Goal: Check status: Check status

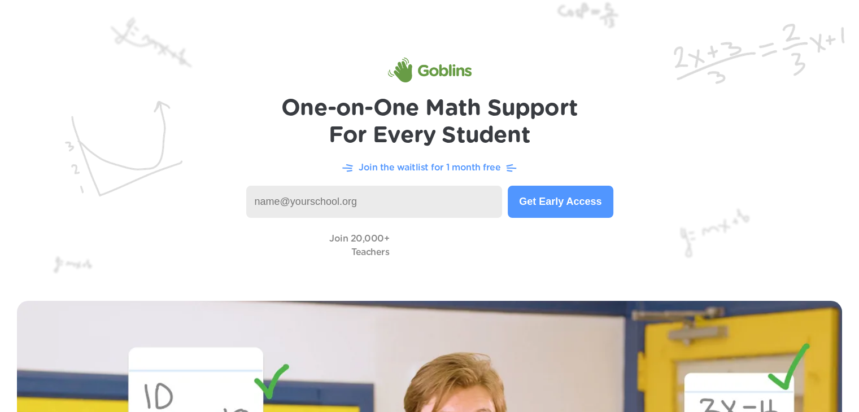
click at [479, 190] on input at bounding box center [374, 202] width 256 height 32
type input "[EMAIL_ADDRESS][DOMAIN_NAME]"
click at [585, 201] on button "Get Early Access" at bounding box center [560, 202] width 105 height 32
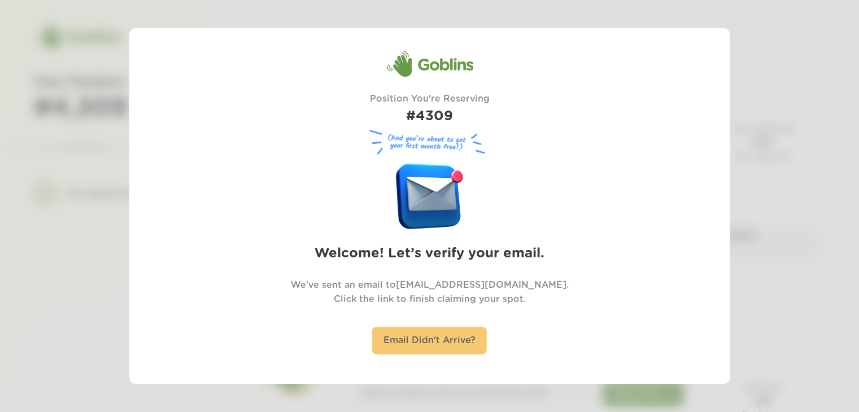
click at [423, 331] on div "Email Didn't Arrive?" at bounding box center [429, 341] width 115 height 28
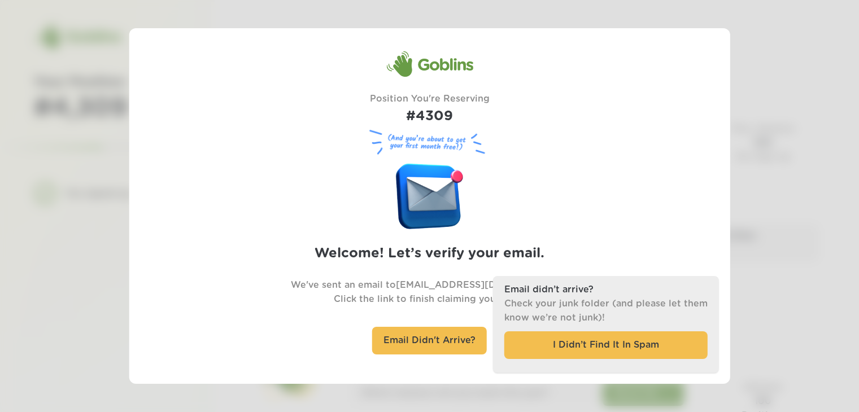
click at [595, 161] on div "Goblins Position You're Reserving #4309 (And you’re about to get your first mon…" at bounding box center [430, 206] width 474 height 311
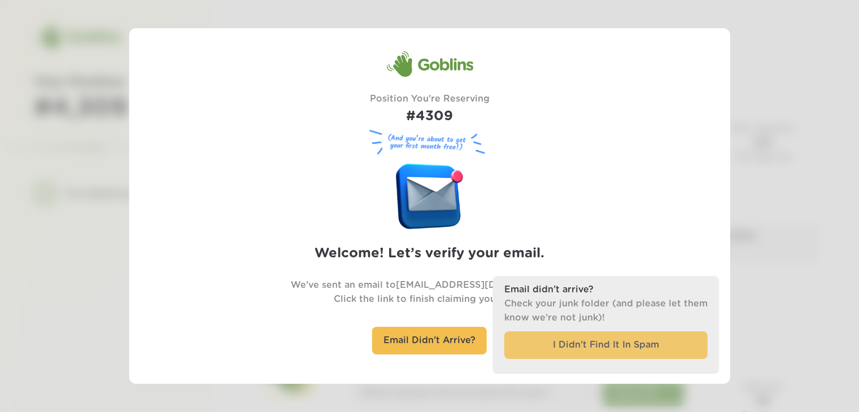
click at [572, 351] on div "I Didn’t Find It In Spam" at bounding box center [605, 346] width 203 height 28
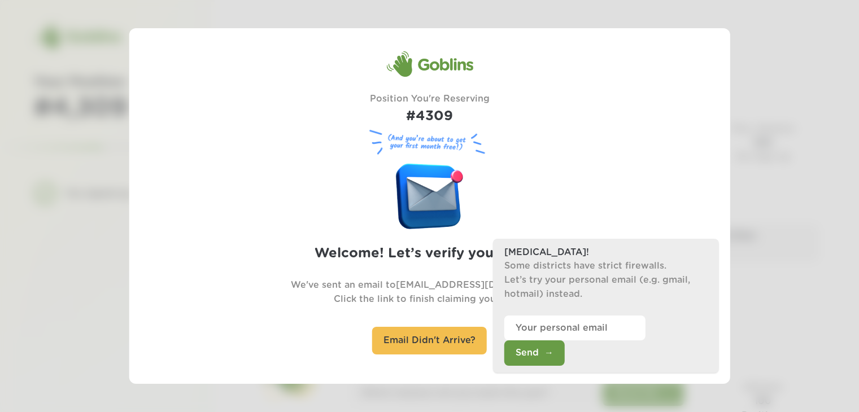
click at [632, 195] on div "Goblins Position You're Reserving #4309 (And you’re about to get your first mon…" at bounding box center [430, 206] width 474 height 311
click at [382, 345] on div "Email Didn't Arrive?" at bounding box center [429, 341] width 115 height 28
click at [449, 342] on div "Email Didn't Arrive?" at bounding box center [429, 341] width 115 height 28
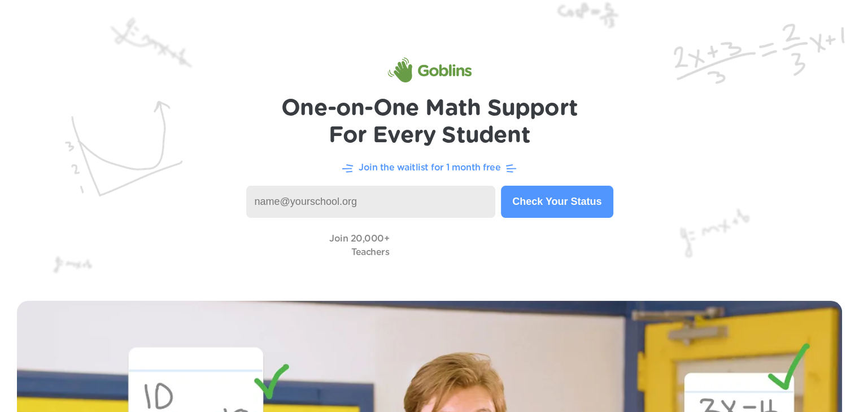
click at [372, 204] on input at bounding box center [371, 202] width 250 height 32
type input "[EMAIL_ADDRESS][DOMAIN_NAME]"
click at [543, 204] on button "Check Your Status" at bounding box center [557, 202] width 112 height 32
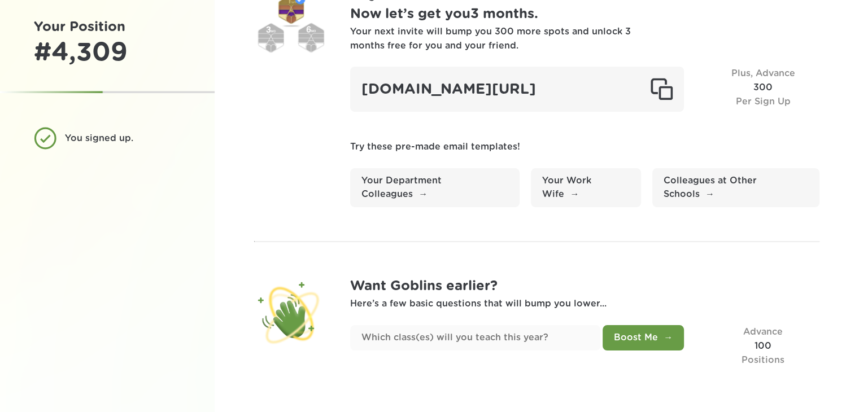
scroll to position [63, 0]
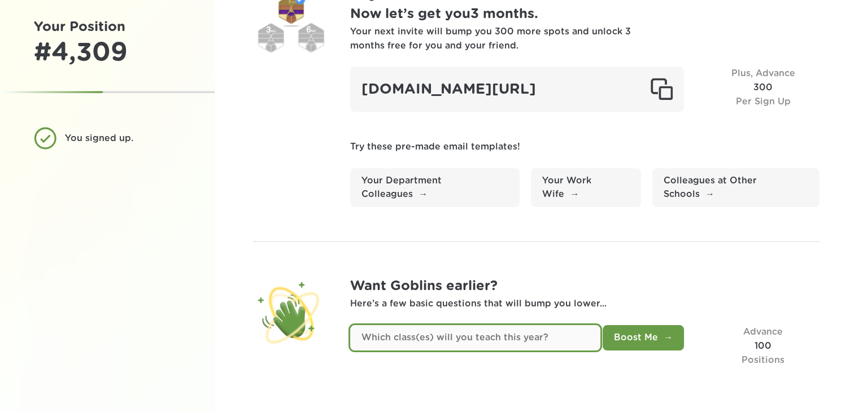
click at [574, 344] on input "text" at bounding box center [475, 337] width 250 height 25
type input "Math, Algebra, Geometry"
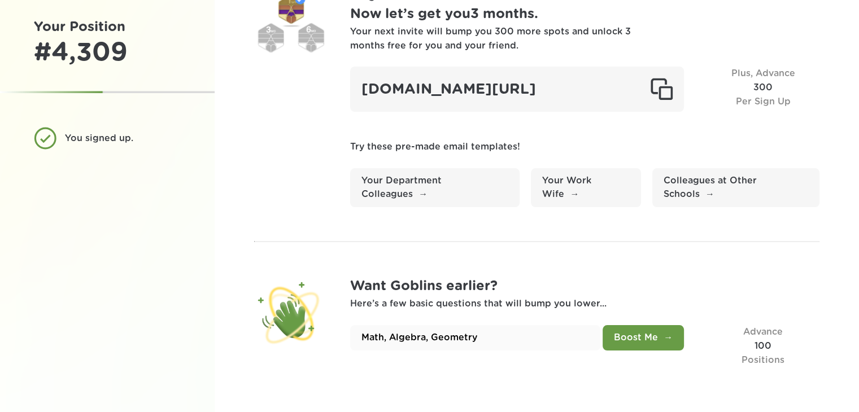
click at [670, 345] on button "Boost Me" at bounding box center [643, 337] width 81 height 25
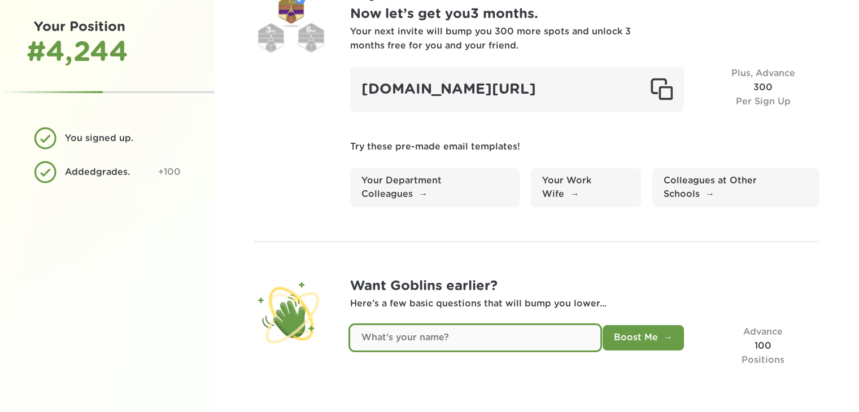
click at [545, 347] on input "text" at bounding box center [475, 337] width 250 height 25
type input "Jennifer"
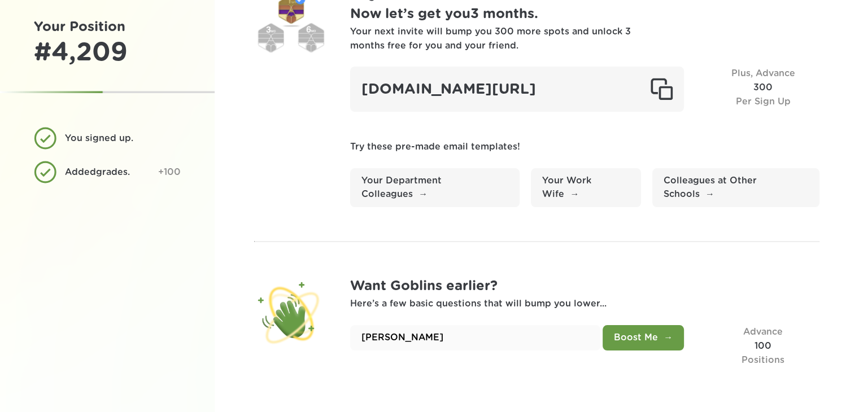
click at [647, 340] on button "Boost Me" at bounding box center [643, 337] width 81 height 25
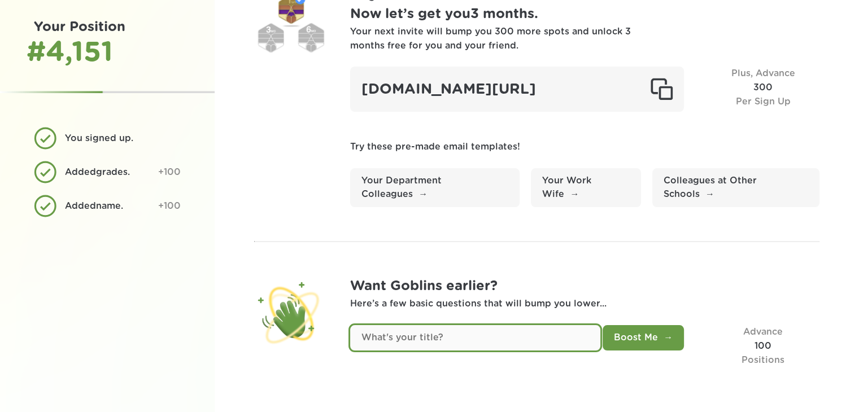
click at [526, 337] on input "text" at bounding box center [475, 337] width 250 height 25
type input "Emotional support teacher-math"
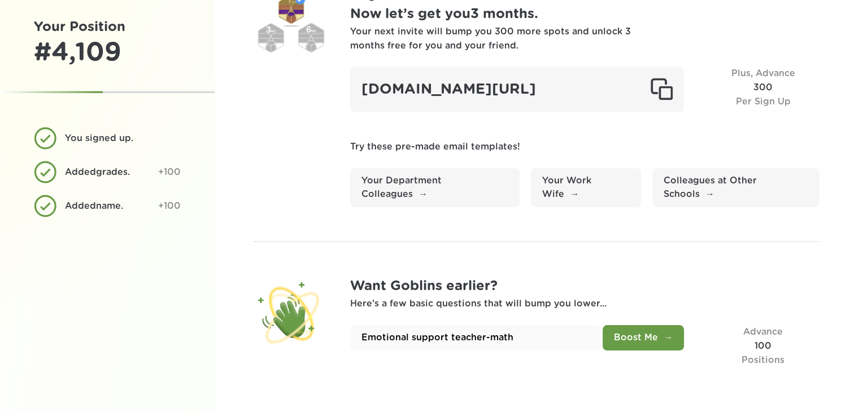
click at [634, 331] on button "Boost Me" at bounding box center [643, 337] width 81 height 25
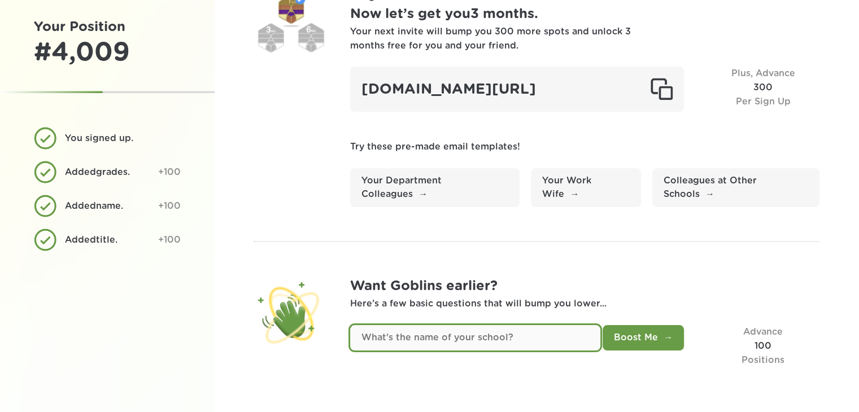
click at [495, 341] on input "text" at bounding box center [475, 337] width 250 height 25
type input "5 Star"
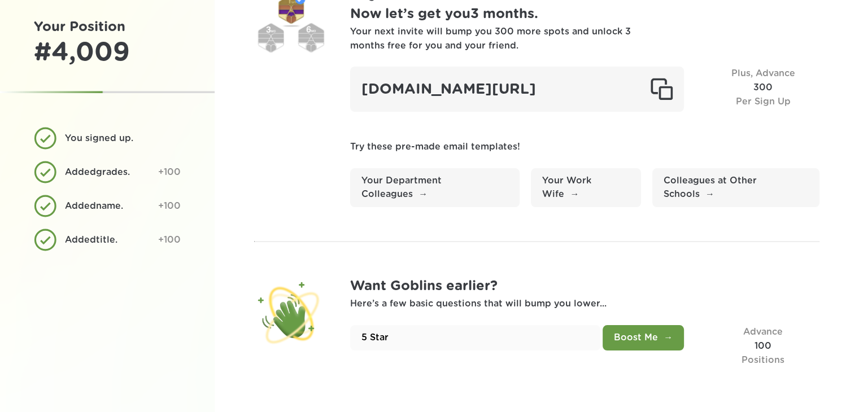
click at [621, 342] on button "Boost Me" at bounding box center [643, 337] width 81 height 25
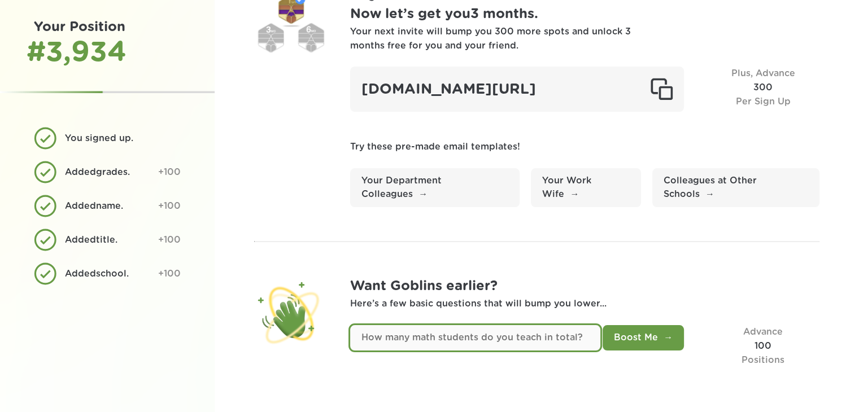
click at [539, 336] on input "text" at bounding box center [475, 337] width 250 height 25
type input "25"
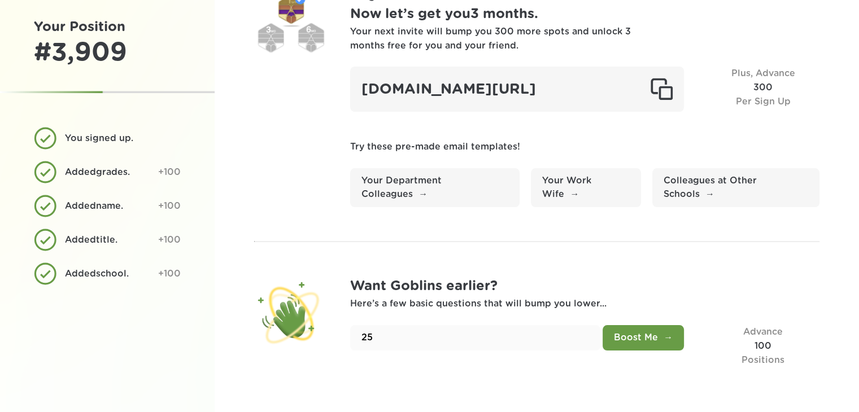
click at [624, 339] on button "Boost Me" at bounding box center [643, 337] width 81 height 25
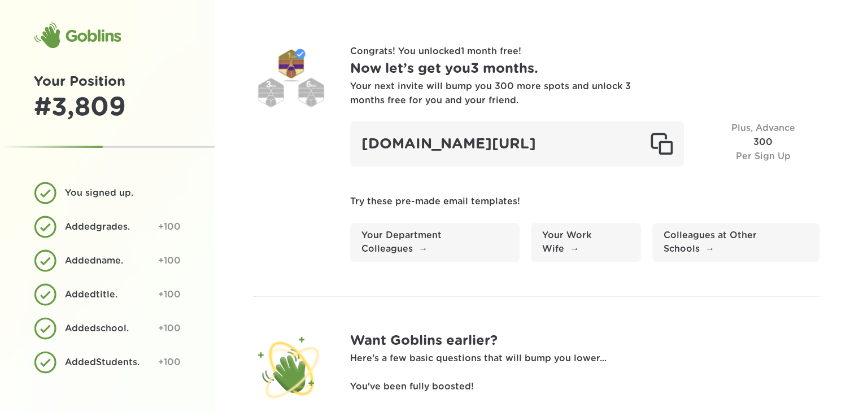
scroll to position [0, 0]
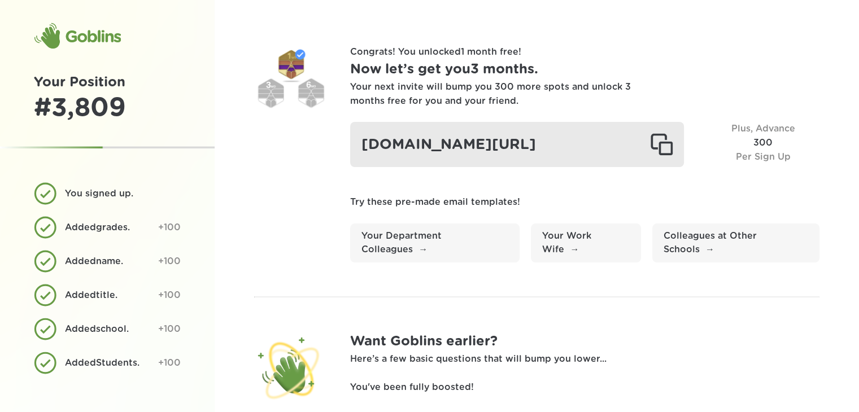
click at [449, 143] on div "goblinsapp.com/?r=rec6uV6saFaj6e9rR" at bounding box center [517, 144] width 334 height 45
click at [668, 153] on div at bounding box center [661, 144] width 23 height 23
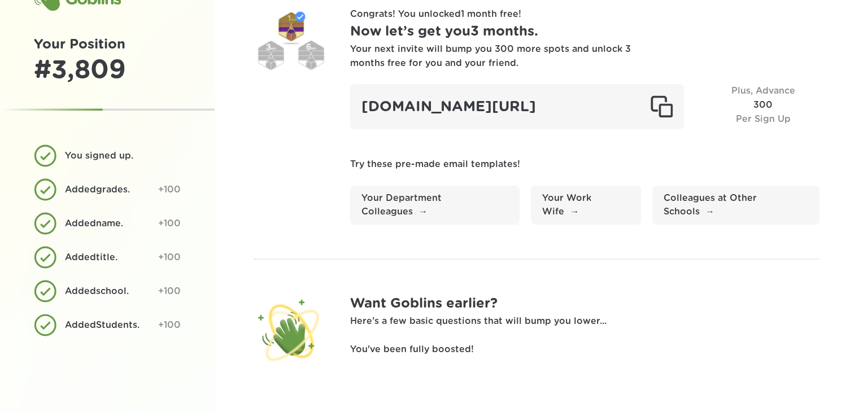
scroll to position [24, 0]
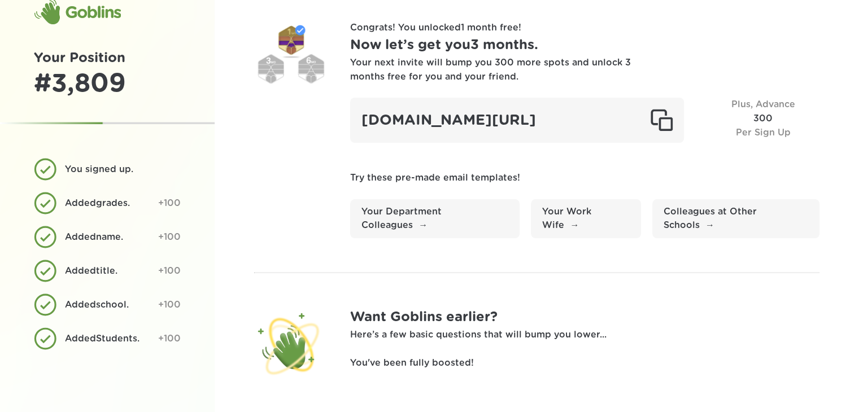
click at [638, 177] on div "Congrats! You unlocked 1 month free ! Now let’s get you 3 months . Your next in…" at bounding box center [584, 129] width 469 height 217
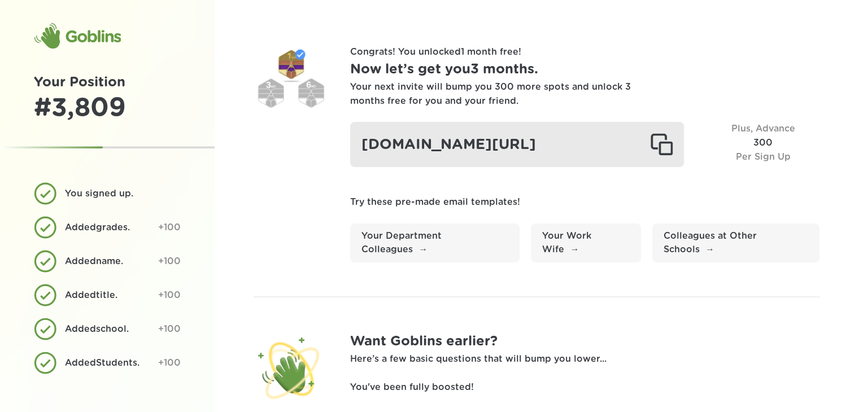
scroll to position [0, 0]
drag, startPoint x: 525, startPoint y: 160, endPoint x: 355, endPoint y: 147, distance: 170.0
click at [355, 147] on div "goblinsapp.com/?r=rec6uV6saFaj6e9rR" at bounding box center [517, 144] width 334 height 45
copy div "goblinsapp.com/?r=rec6uV6saFaj6e9rR"
click at [355, 147] on div "goblinsapp.com/?r=rec6uV6saFaj6e9rR" at bounding box center [517, 144] width 334 height 45
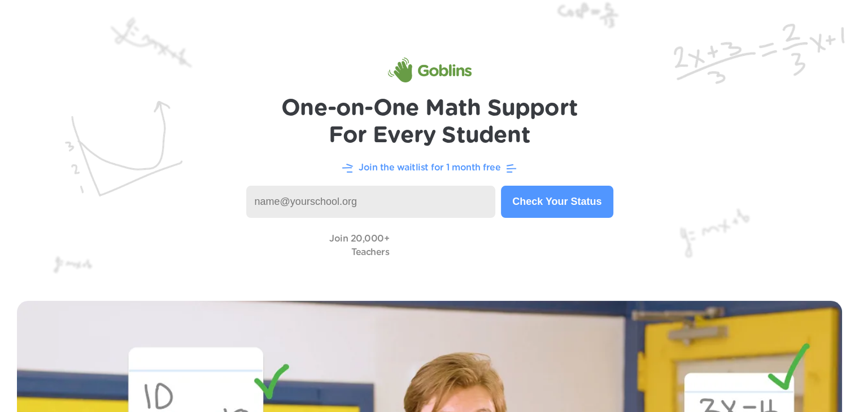
click at [348, 204] on input at bounding box center [371, 202] width 250 height 32
type input "jbowman@csiu.org"
click at [565, 193] on button "Check Your Status" at bounding box center [557, 202] width 112 height 32
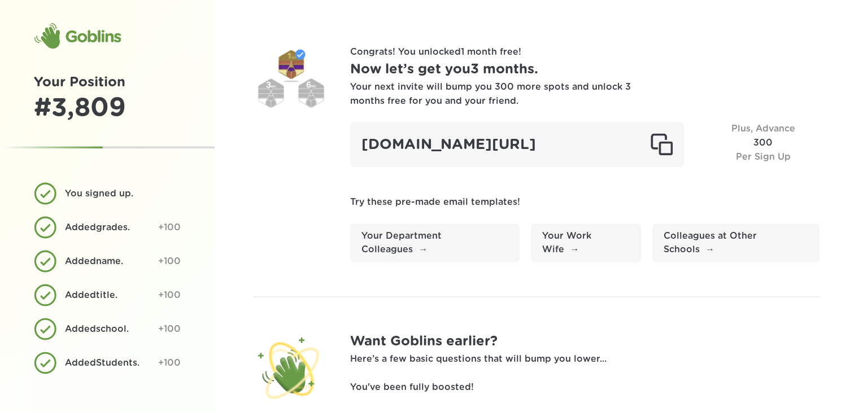
click at [95, 37] on div "Goblins" at bounding box center [77, 36] width 87 height 27
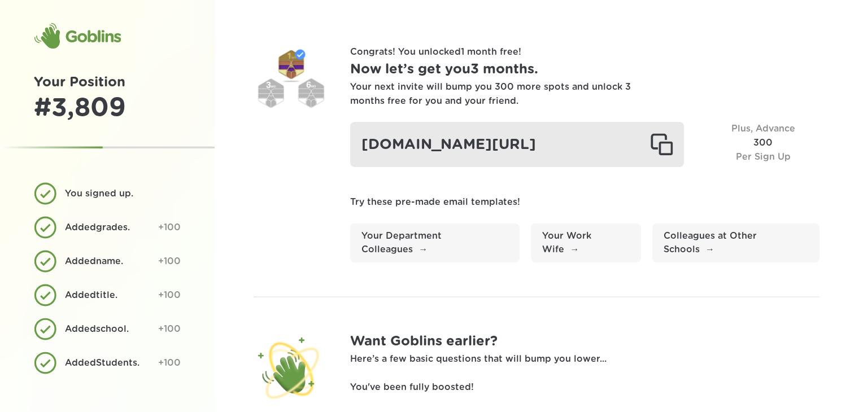
click at [662, 156] on div at bounding box center [661, 144] width 23 height 23
click at [438, 167] on div "goblinsapp.com/?r=rec6uV6saFaj6e9rR" at bounding box center [517, 144] width 334 height 45
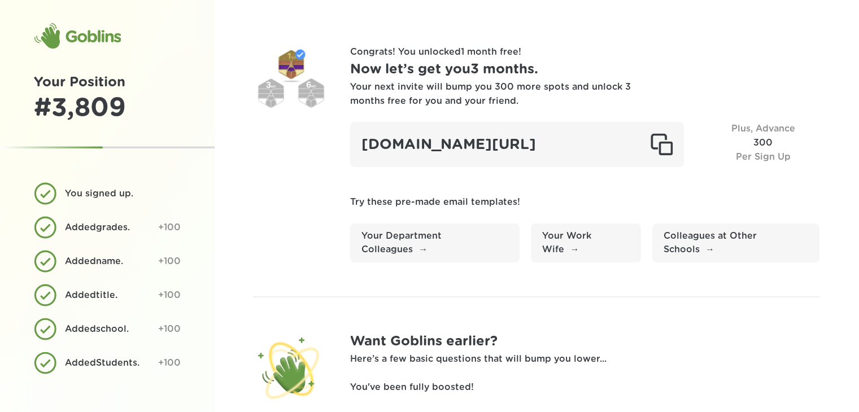
scroll to position [46, 0]
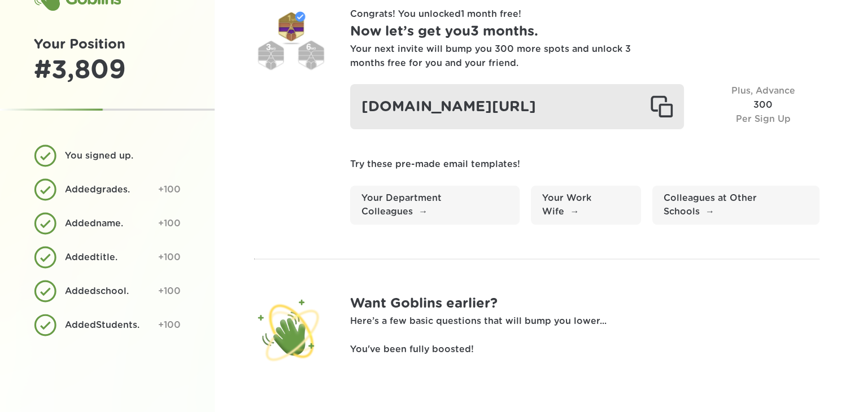
click at [373, 123] on div "goblinsapp.com/?r=rec6uV6saFaj6e9rR" at bounding box center [517, 106] width 334 height 45
drag, startPoint x: 363, startPoint y: 100, endPoint x: 525, endPoint y: 125, distance: 163.5
click at [525, 125] on div "goblinsapp.com/?r=rec6uV6saFaj6e9rR" at bounding box center [517, 106] width 334 height 45
copy div "goblinsapp.com/?r=rec6uV6saFaj6e9rR"
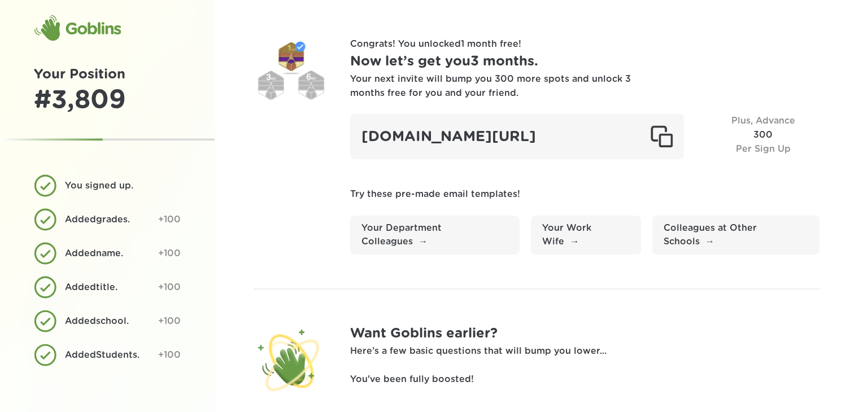
scroll to position [0, 0]
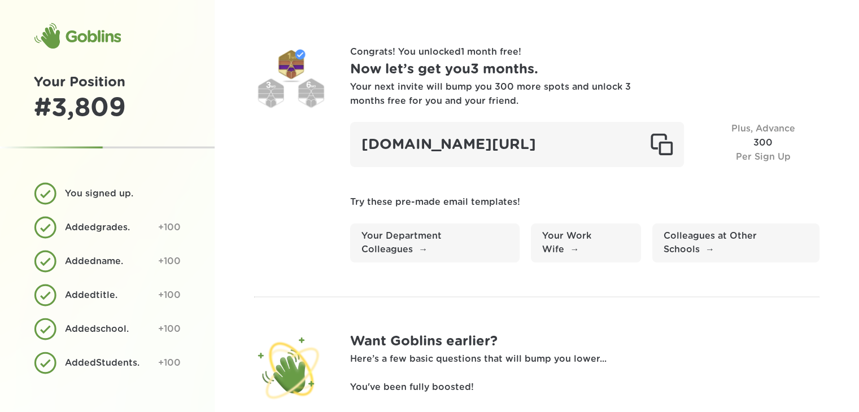
click at [81, 109] on div "# 3,809" at bounding box center [107, 108] width 147 height 31
